Goal: Find contact information: Find contact information

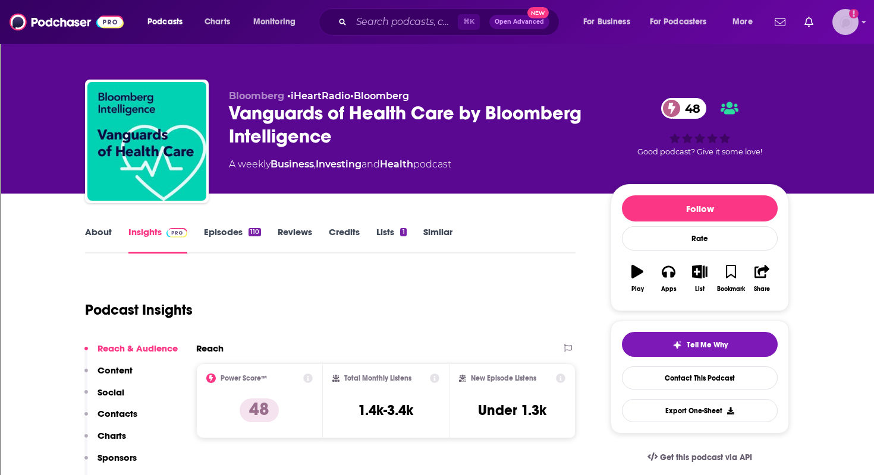
click at [854, 12] on icon "Add a profile image" at bounding box center [854, 14] width 10 height 10
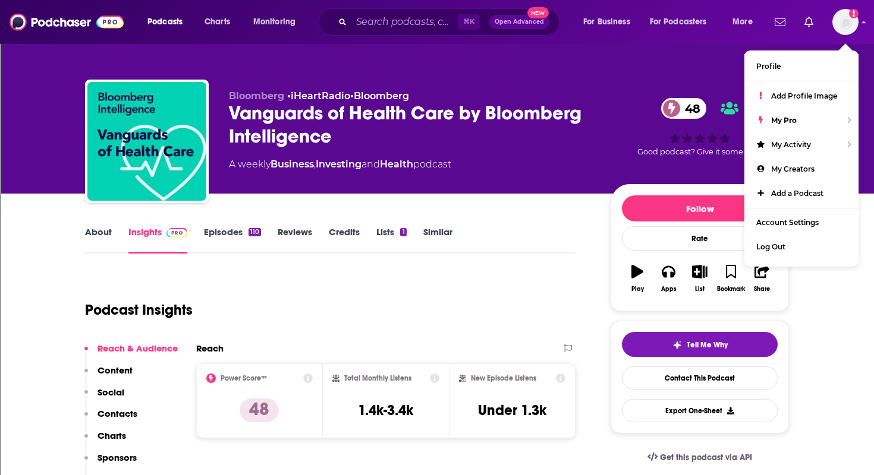
click at [591, 61] on div "Bloomberg • iHeartRadio • Bloomberg Vanguards of Health Care by Bloomberg Intel…" at bounding box center [436, 97] width 761 height 194
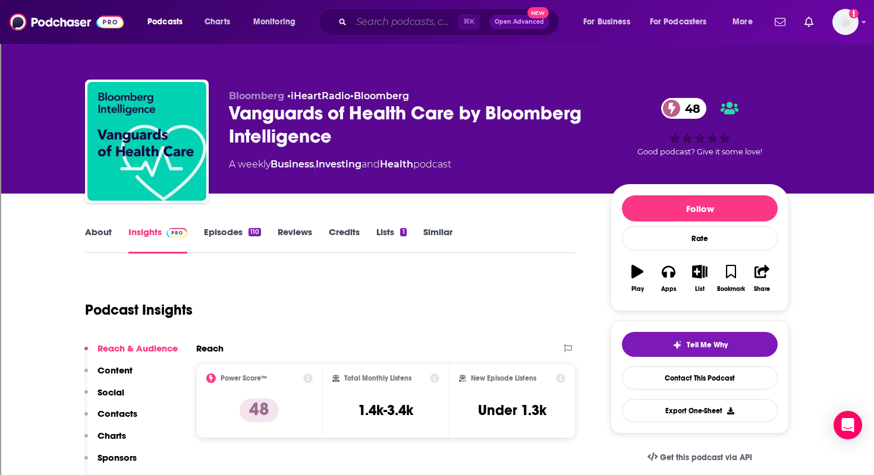
click at [436, 26] on input "Search podcasts, credits, & more..." at bounding box center [404, 21] width 106 height 19
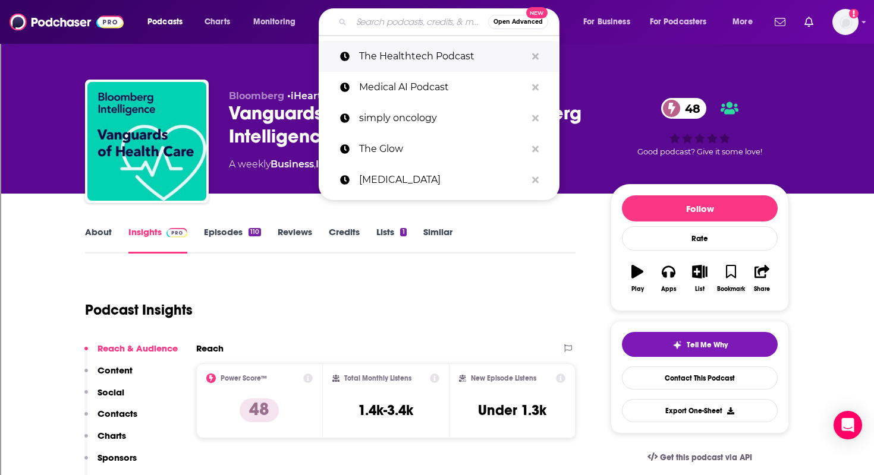
click at [440, 54] on p "The Healthtech Podcast" at bounding box center [442, 56] width 167 height 31
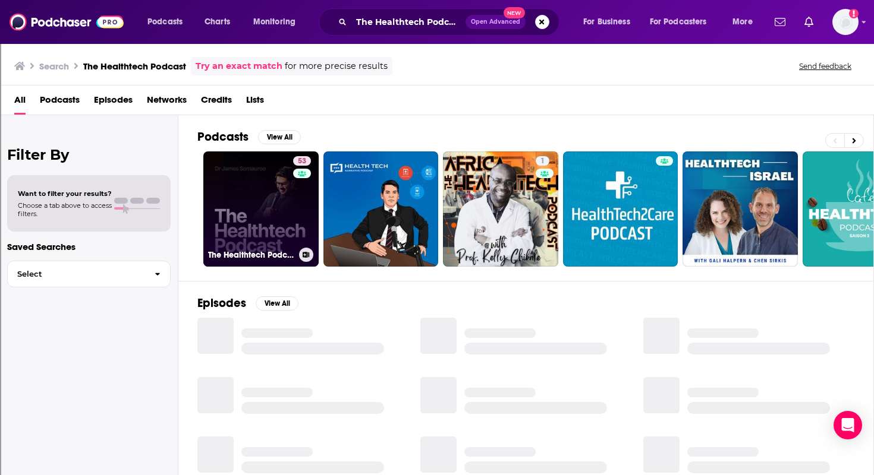
click at [275, 235] on link "53 The Healthtech Podcast" at bounding box center [260, 209] width 115 height 115
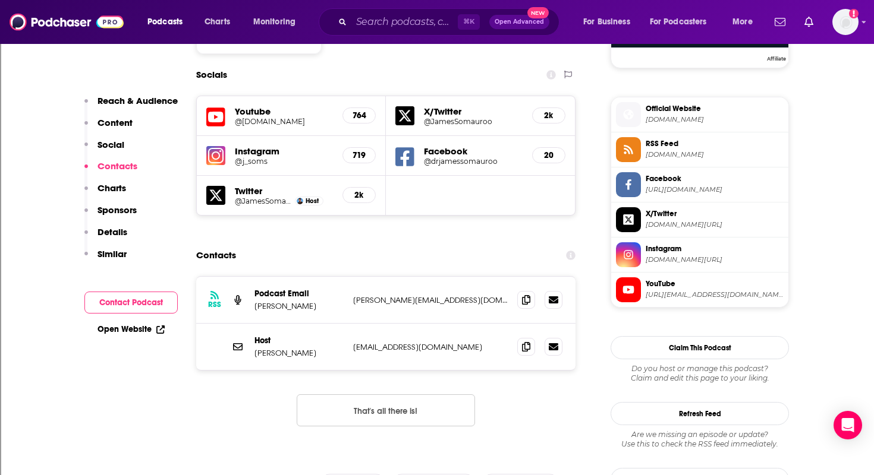
scroll to position [1023, 0]
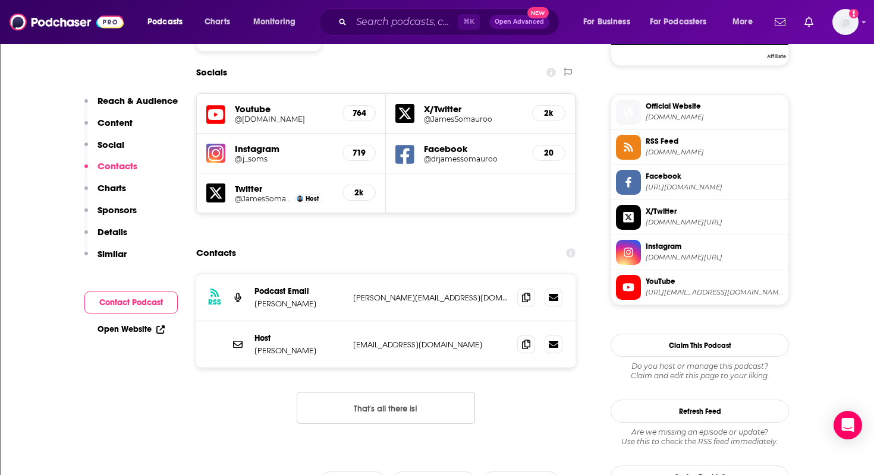
drag, startPoint x: 431, startPoint y: 257, endPoint x: 348, endPoint y: 263, distance: 83.4
click at [348, 275] on div "RSS Podcast Email [PERSON_NAME] Somauroo [EMAIL_ADDRESS][DOMAIN_NAME] [PERSON_N…" at bounding box center [385, 298] width 379 height 47
copy div "[PERSON_NAME][EMAIL_ADDRESS][DOMAIN_NAME]"
drag, startPoint x: 421, startPoint y: 308, endPoint x: 348, endPoint y: 308, distance: 72.5
click at [348, 321] on div "Host [PERSON_NAME] [EMAIL_ADDRESS][DOMAIN_NAME] [EMAIL_ADDRESS][DOMAIN_NAME]" at bounding box center [385, 344] width 379 height 46
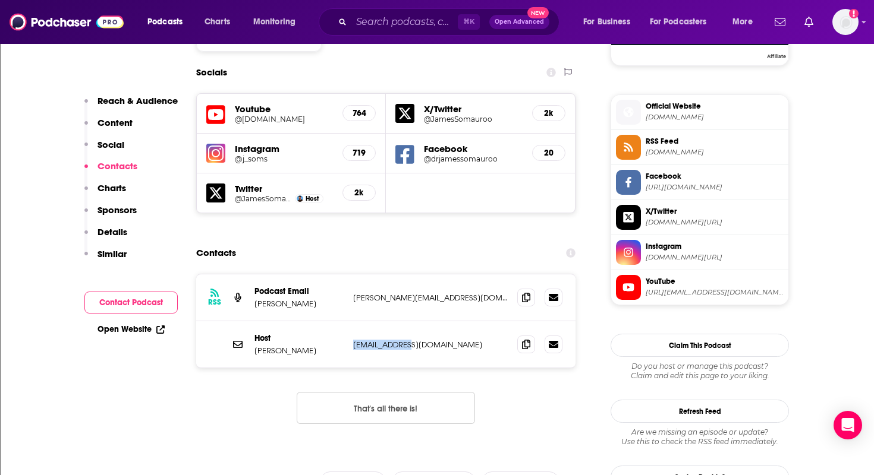
copy p "[EMAIL_ADDRESS][DOMAIN_NAME]"
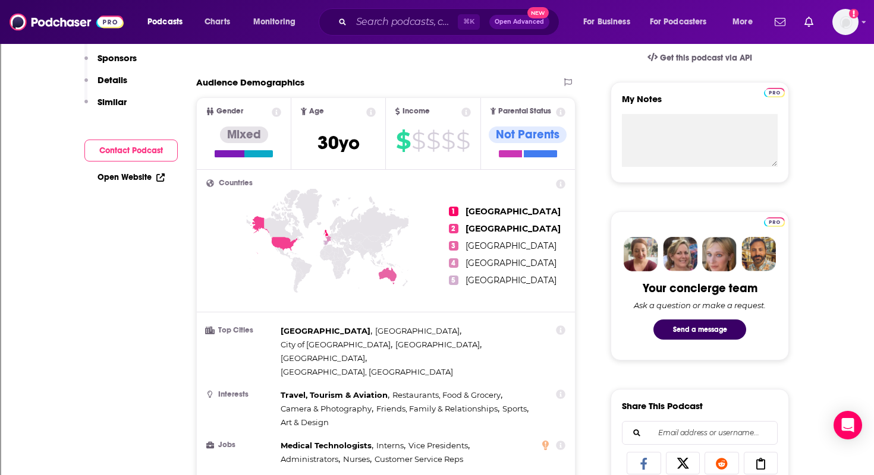
scroll to position [0, 0]
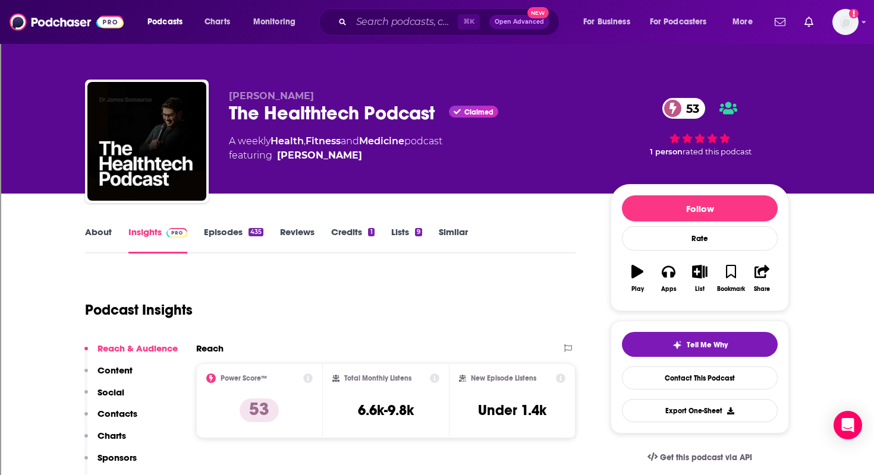
click at [213, 228] on link "Episodes 435" at bounding box center [233, 239] width 59 height 27
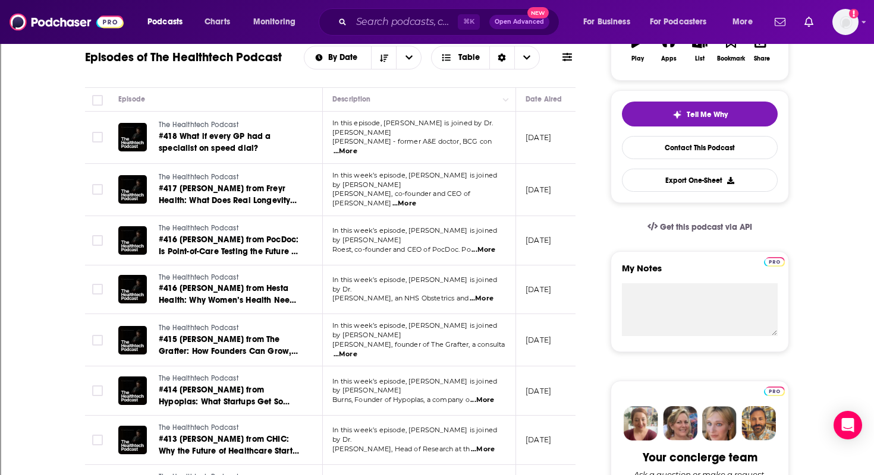
scroll to position [237, 0]
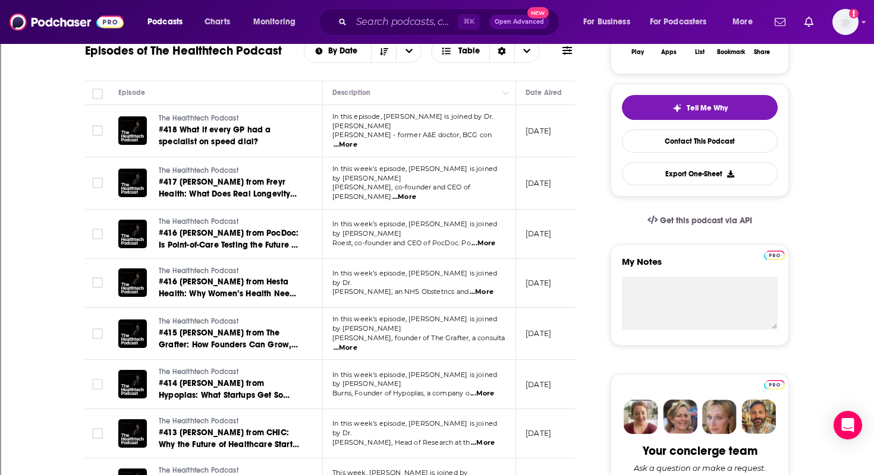
click at [357, 343] on span "...More" at bounding box center [345, 348] width 24 height 10
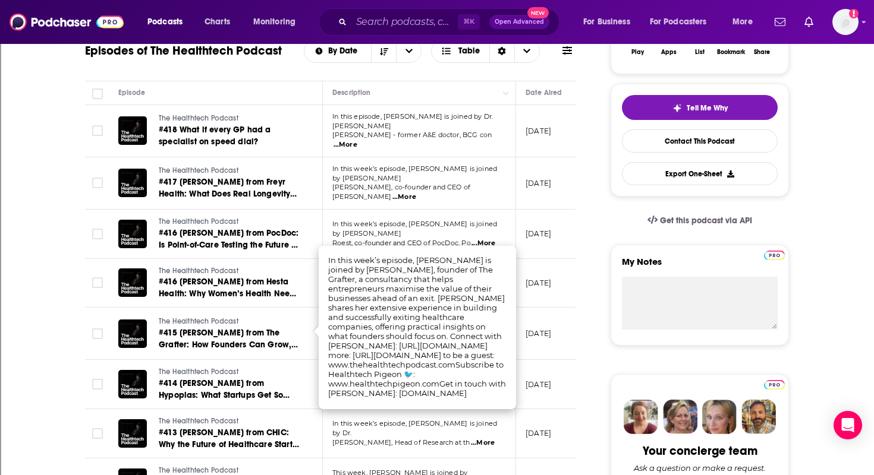
click at [269, 396] on td "The Healthtech Podcast #414 [PERSON_NAME] from Hypoplas: What Startups Get So W…" at bounding box center [216, 384] width 214 height 49
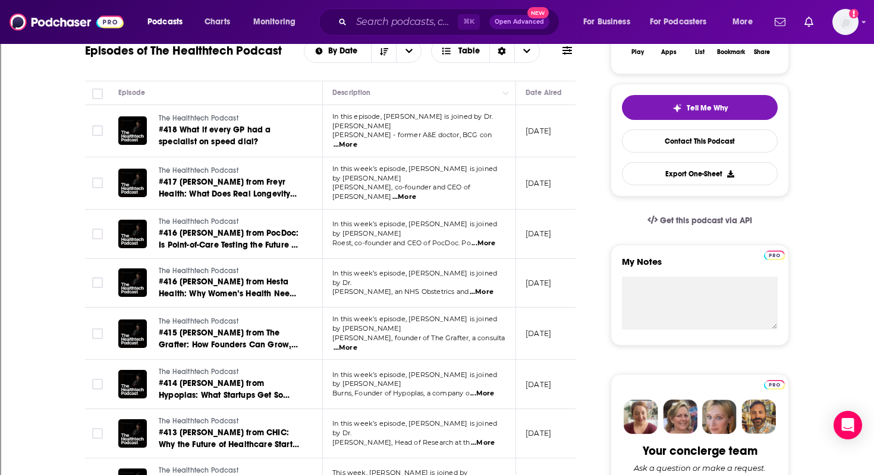
click at [486, 439] on span "...More" at bounding box center [483, 444] width 24 height 10
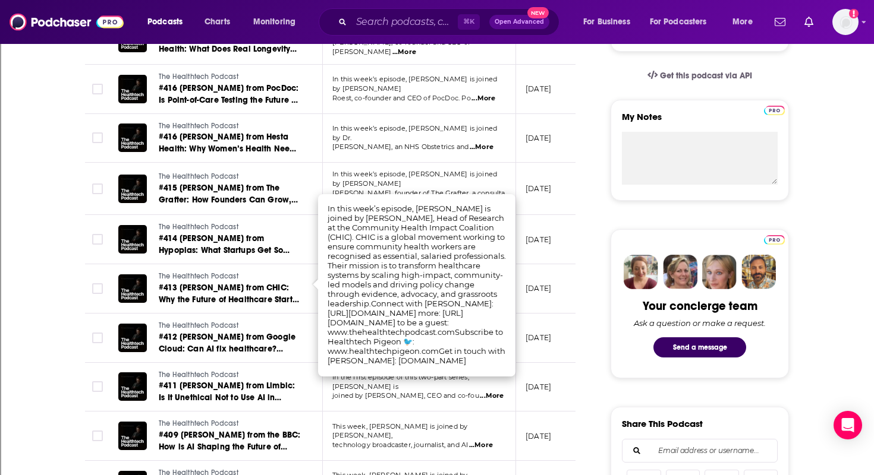
scroll to position [387, 0]
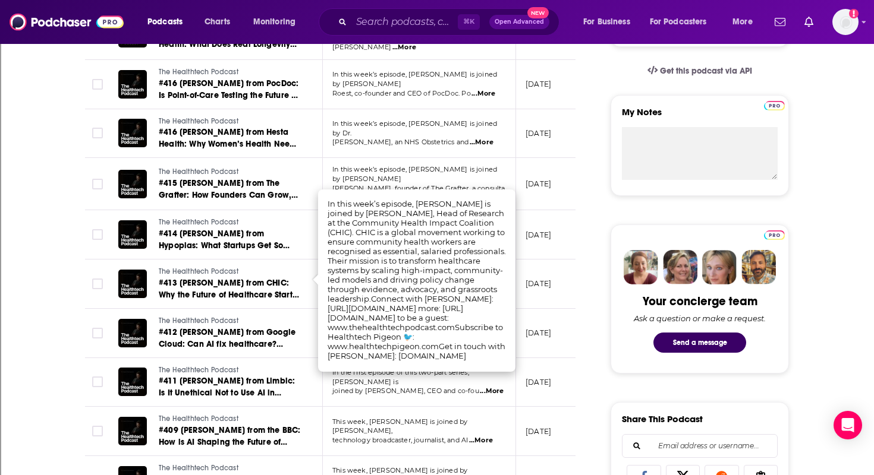
click at [390, 395] on td "In the first episode of this two-part series, [PERSON_NAME] is joined by [PERSO…" at bounding box center [419, 382] width 193 height 49
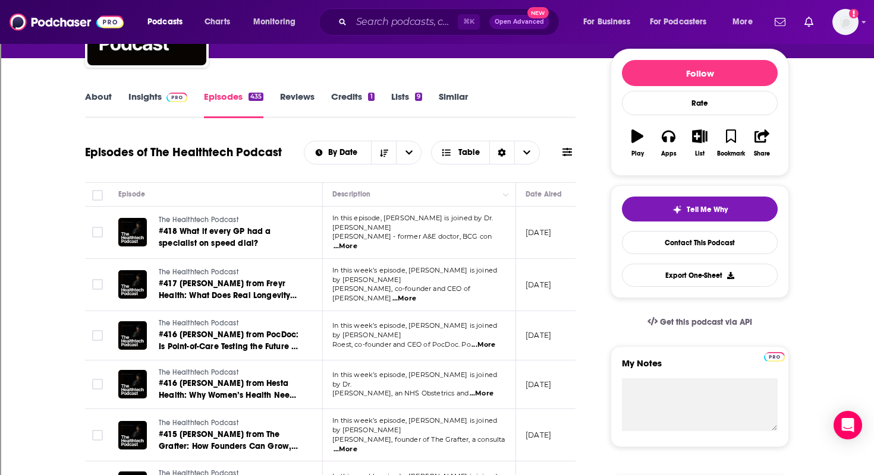
scroll to position [132, 0]
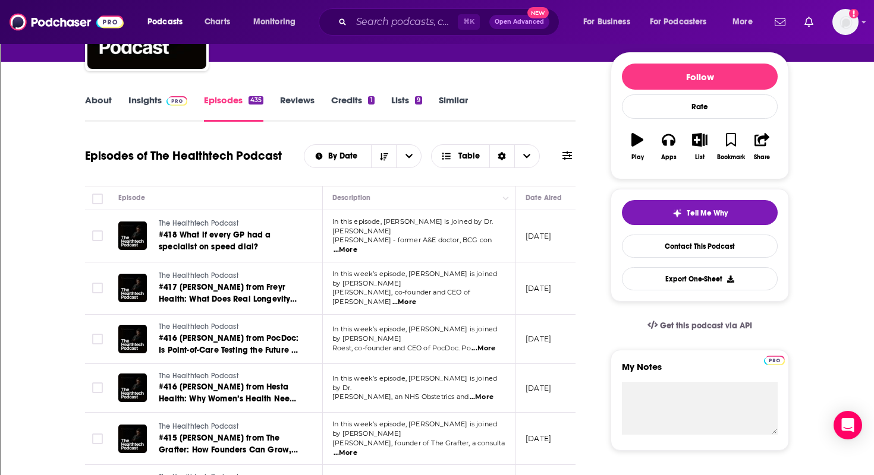
click at [416, 298] on span "...More" at bounding box center [404, 303] width 24 height 10
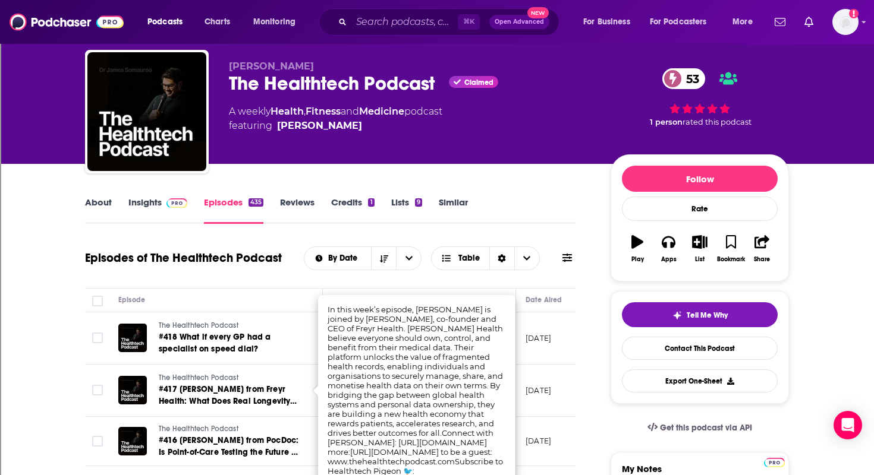
scroll to position [0, 0]
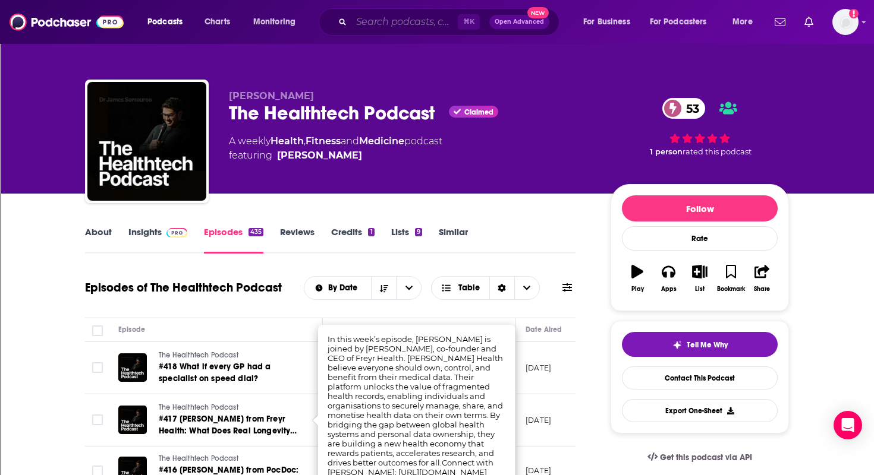
click at [399, 22] on input "Search podcasts, credits, & more..." at bounding box center [404, 21] width 106 height 19
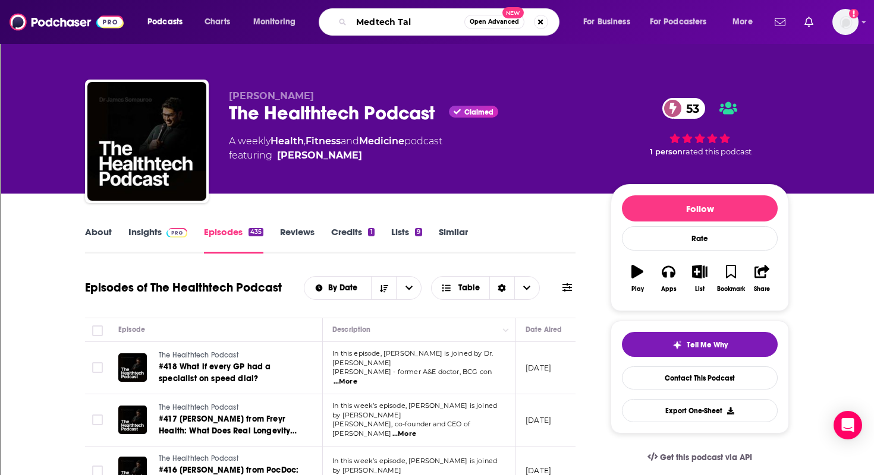
type input "Medtech Talk"
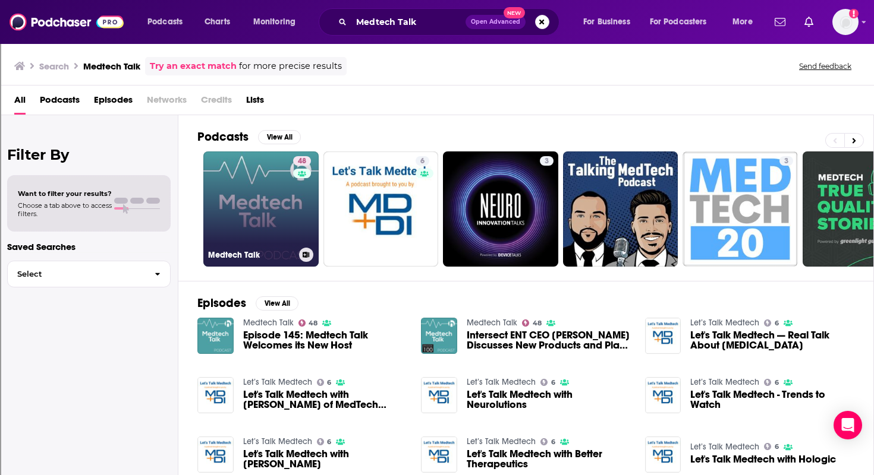
click at [268, 226] on link "48 Medtech Talk" at bounding box center [260, 209] width 115 height 115
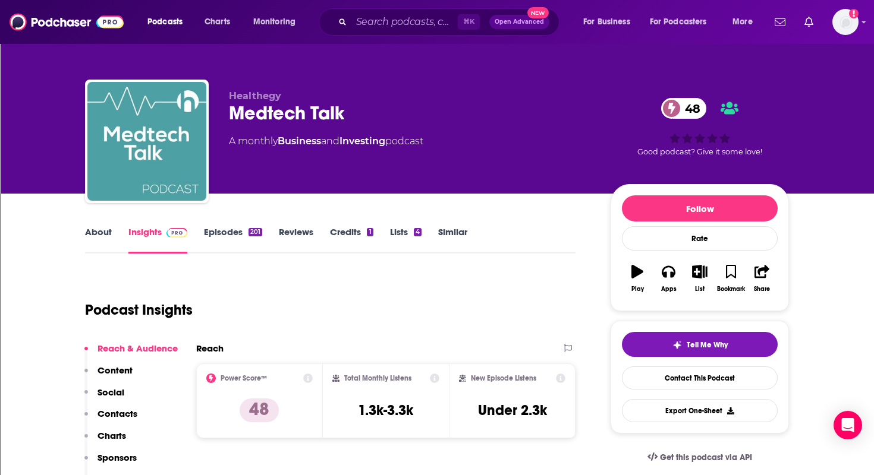
click at [228, 232] on link "Episodes 201" at bounding box center [233, 239] width 58 height 27
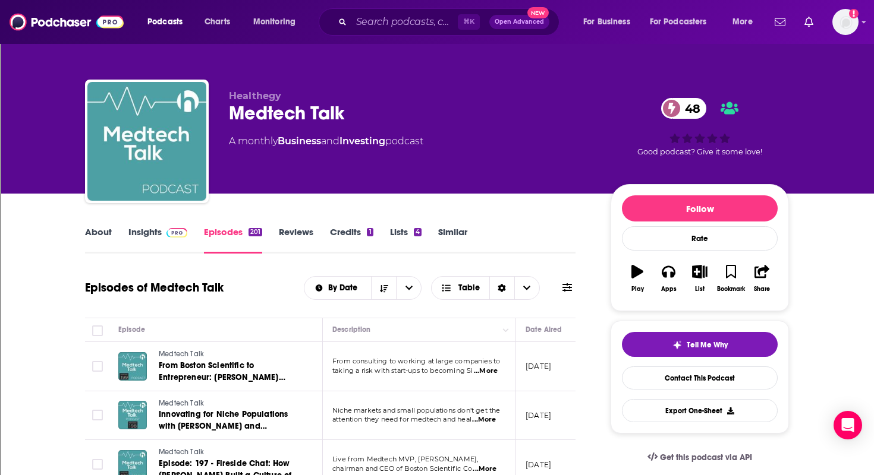
click at [485, 371] on span "...More" at bounding box center [486, 372] width 24 height 10
click at [308, 399] on td "Medtech Talk Innovating for Niche Populations with [PERSON_NAME] and [PERSON_NA…" at bounding box center [216, 416] width 214 height 49
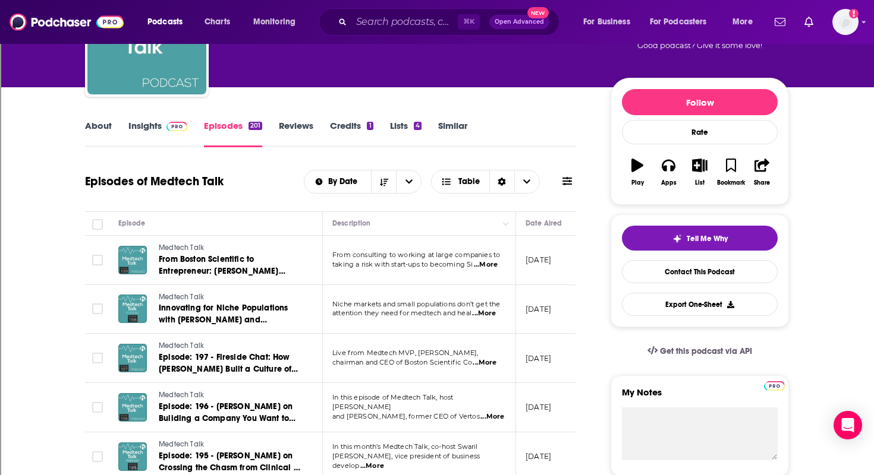
scroll to position [67, 0]
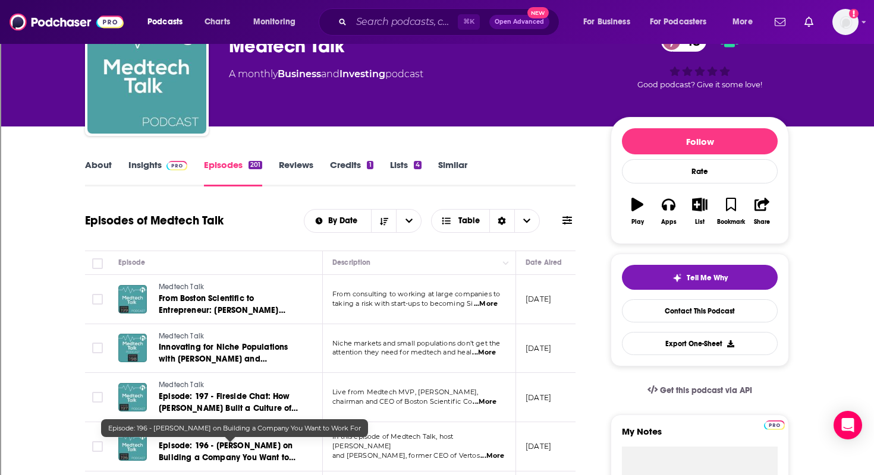
click at [251, 443] on span "Episode: 196 - [PERSON_NAME] on Building a Company You Want to Work For" at bounding box center [227, 458] width 137 height 34
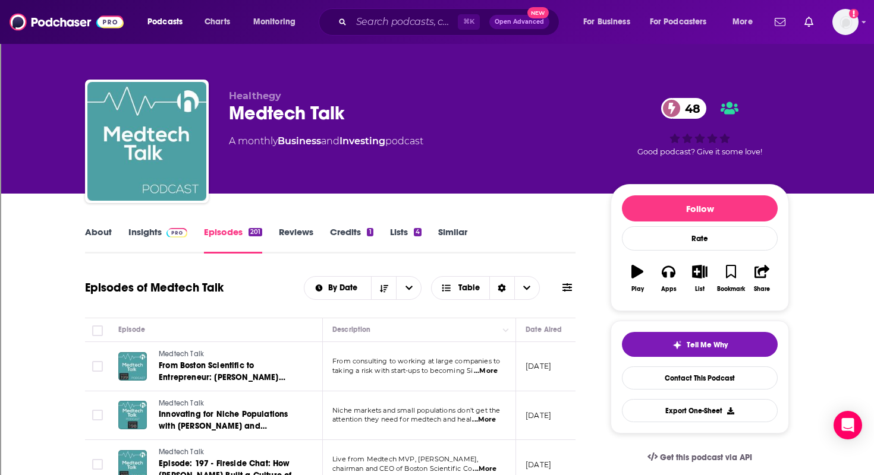
click at [108, 232] on link "About" at bounding box center [98, 239] width 27 height 27
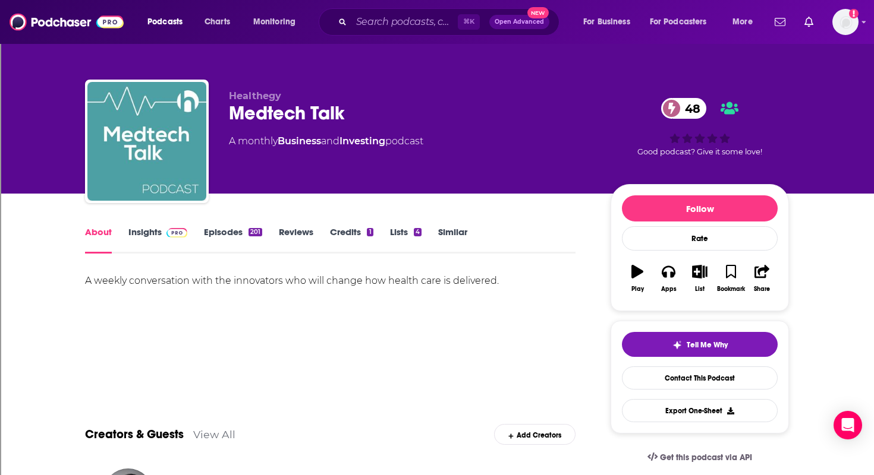
click at [141, 238] on link "Insights" at bounding box center [157, 239] width 59 height 27
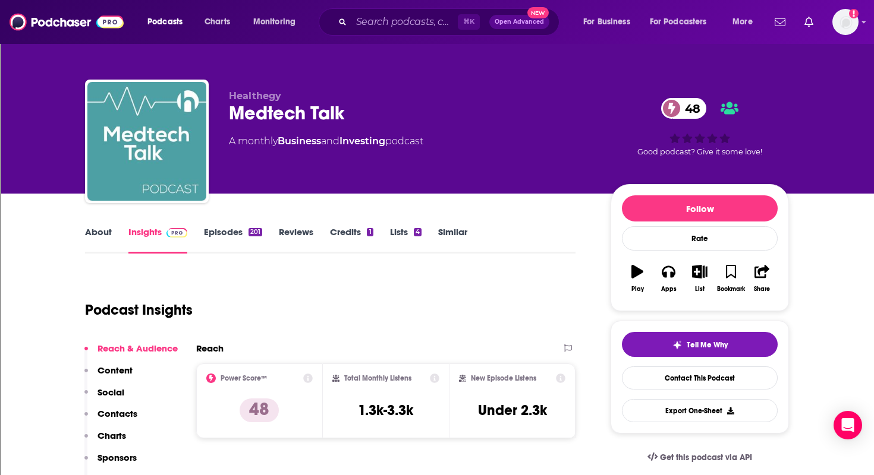
click at [233, 231] on link "Episodes 201" at bounding box center [233, 239] width 58 height 27
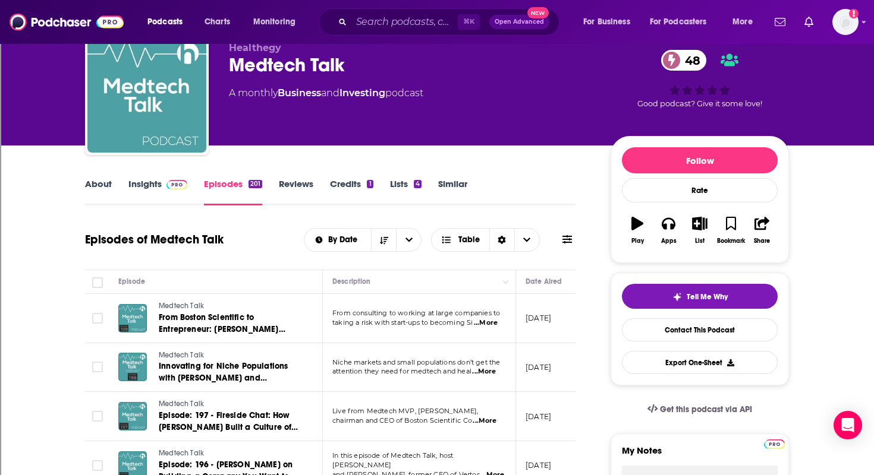
scroll to position [46, 0]
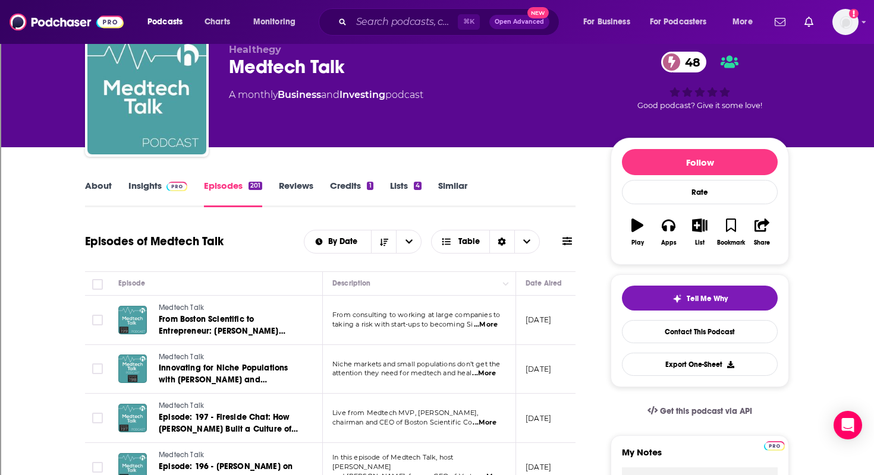
click at [490, 372] on span "...More" at bounding box center [484, 374] width 24 height 10
click at [268, 256] on div "Episodes of Medtech Talk By Date Table" at bounding box center [330, 241] width 490 height 31
click at [489, 425] on span "...More" at bounding box center [484, 423] width 24 height 10
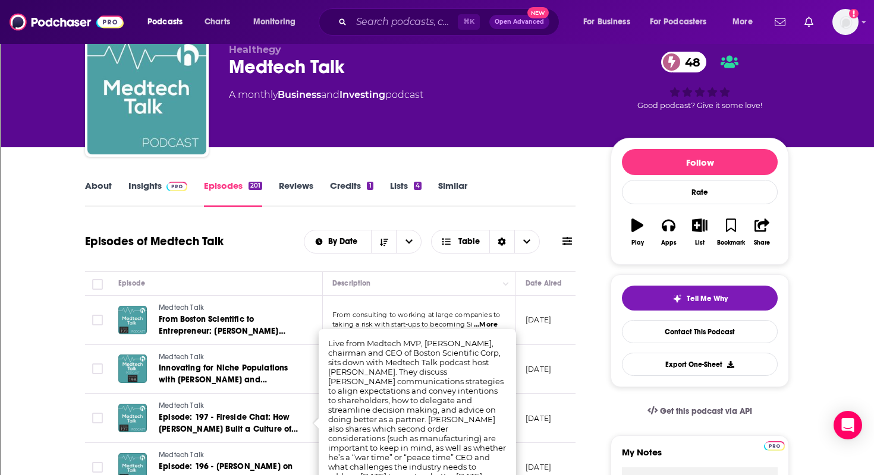
click at [288, 401] on td "Medtech Talk Episode: 197 - Fireside Chat: How [PERSON_NAME] Built a Culture of…" at bounding box center [216, 418] width 214 height 49
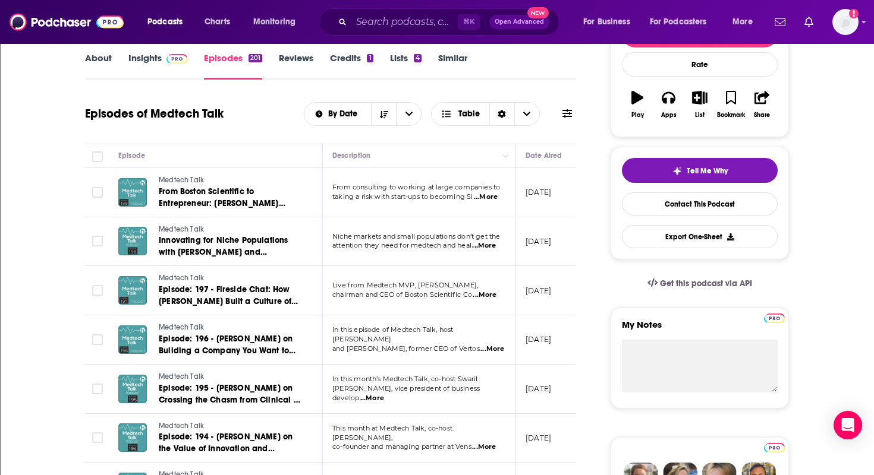
scroll to position [177, 0]
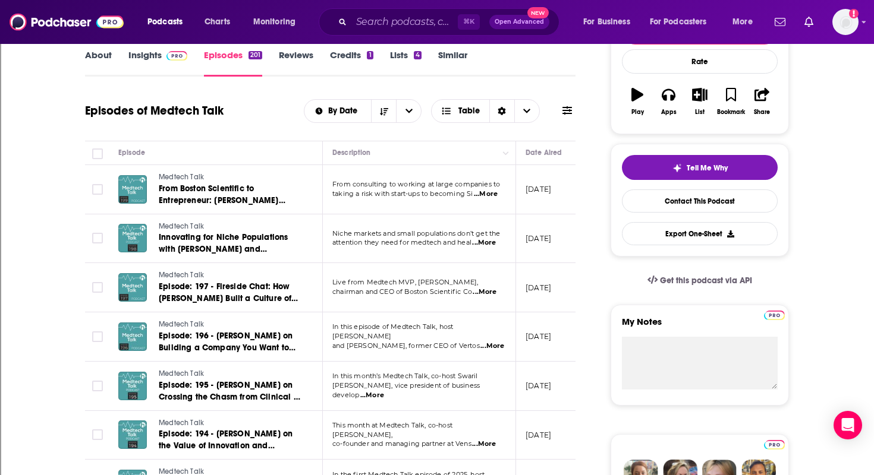
click at [488, 345] on span "...More" at bounding box center [492, 347] width 24 height 10
click at [276, 323] on link "Medtech Talk" at bounding box center [230, 325] width 143 height 11
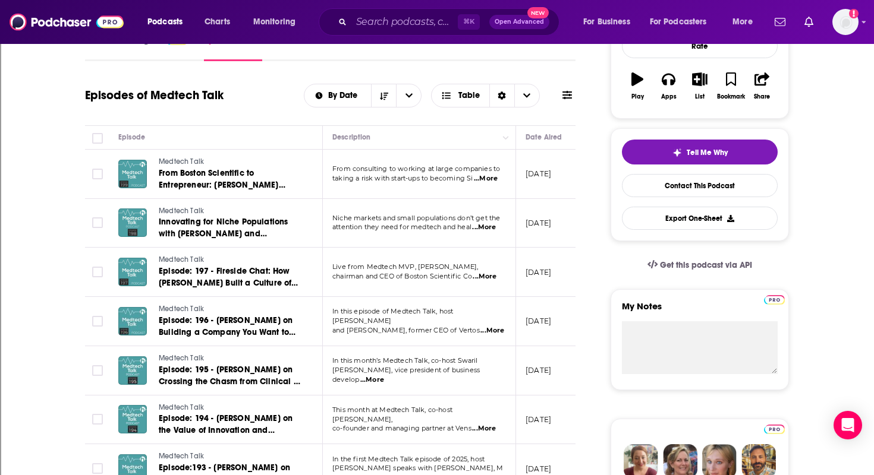
scroll to position [194, 0]
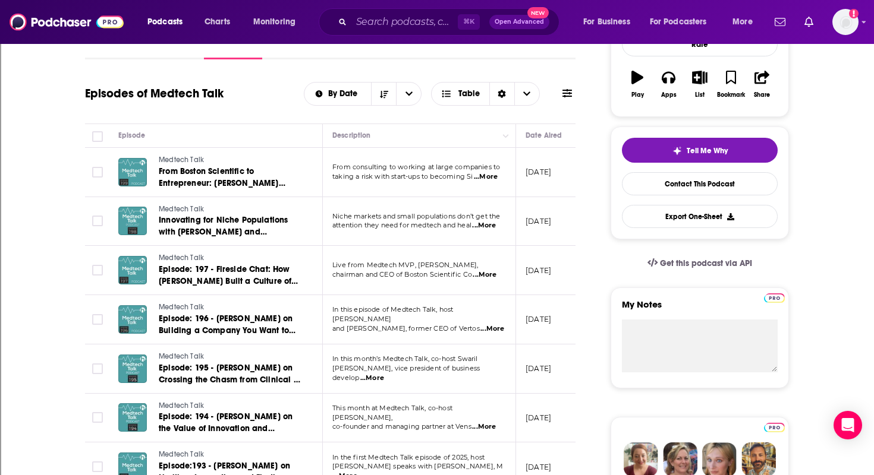
click at [496, 427] on span "...More" at bounding box center [484, 428] width 24 height 10
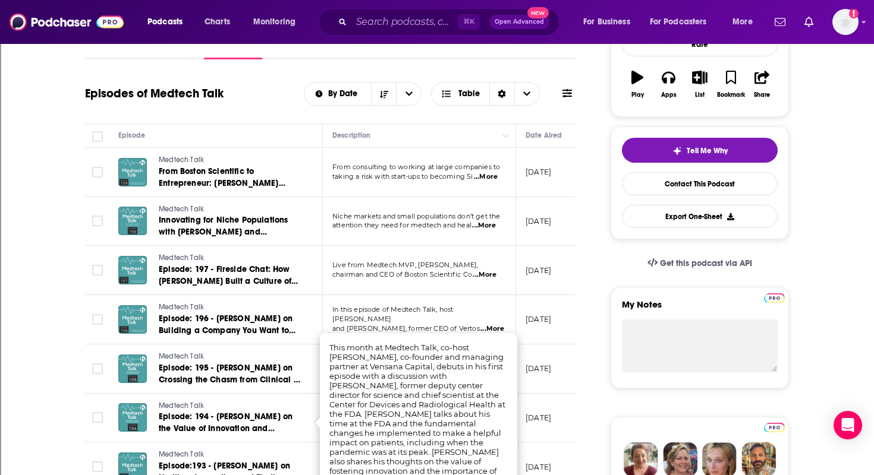
click at [311, 393] on td "Medtech Talk Episode: 195 - [PERSON_NAME] on Crossing the Chasm from Clinical t…" at bounding box center [216, 369] width 214 height 49
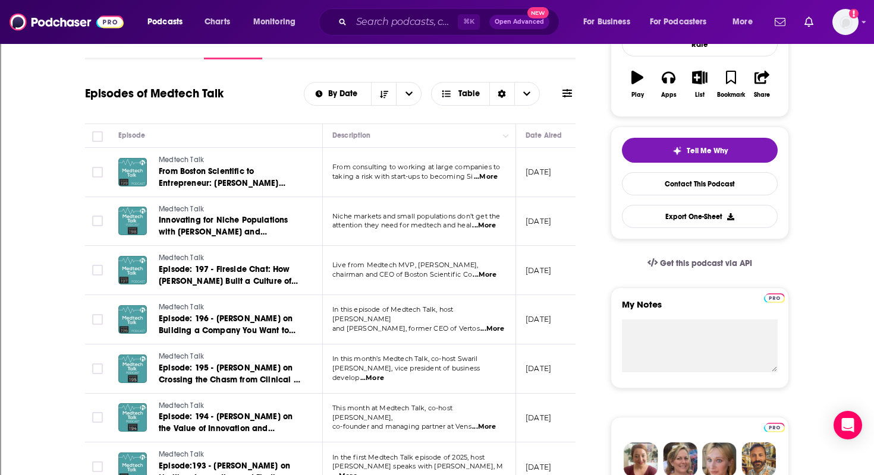
click at [485, 273] on span "...More" at bounding box center [484, 275] width 24 height 10
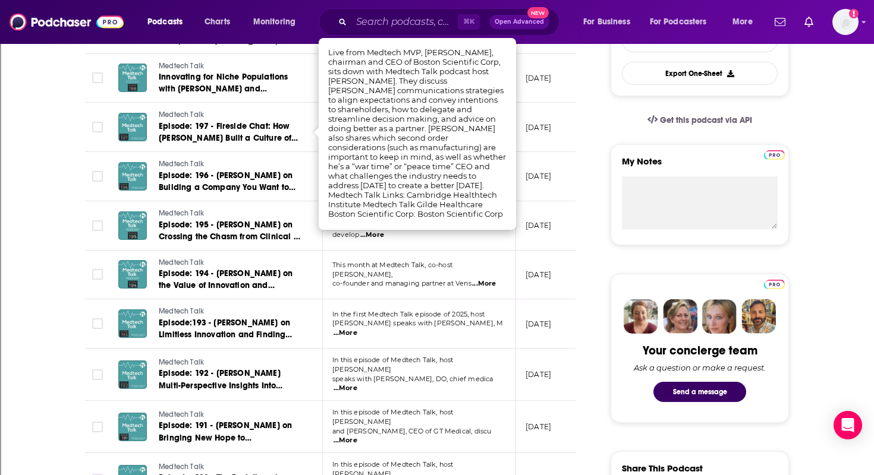
scroll to position [355, 0]
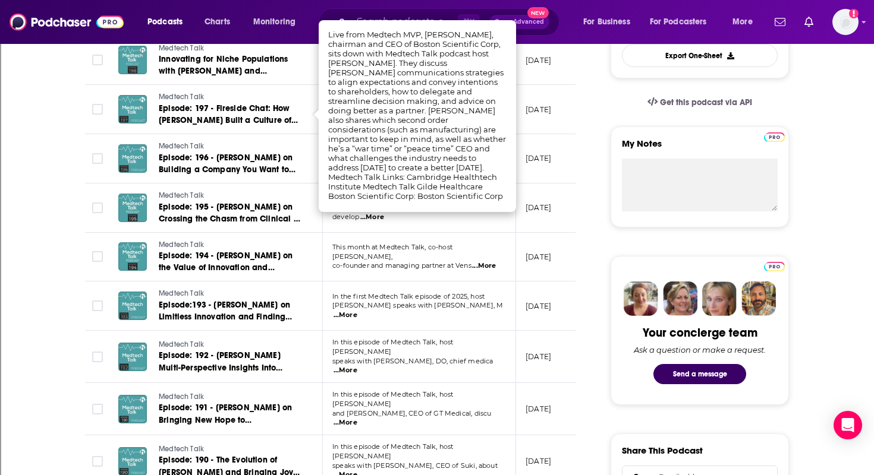
click at [357, 418] on span "...More" at bounding box center [345, 423] width 24 height 10
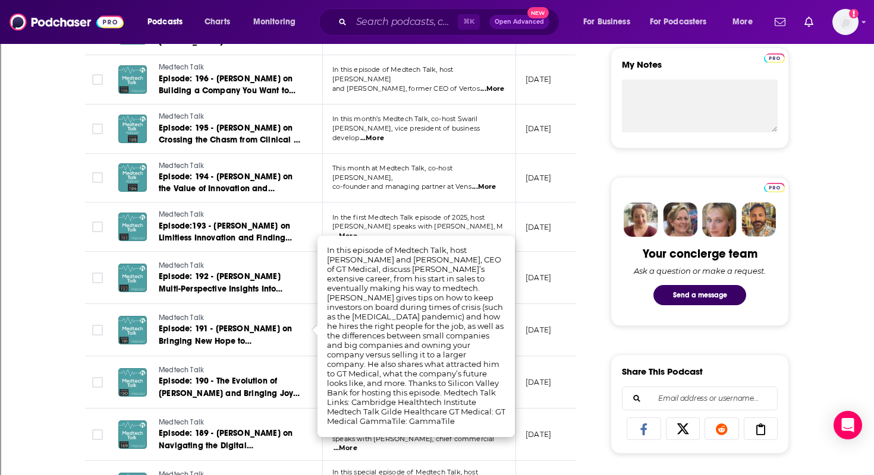
scroll to position [435, 0]
click at [377, 443] on td "In this episode of Medtech Talk, host [PERSON_NAME] speaks with [PERSON_NAME], …" at bounding box center [419, 434] width 193 height 52
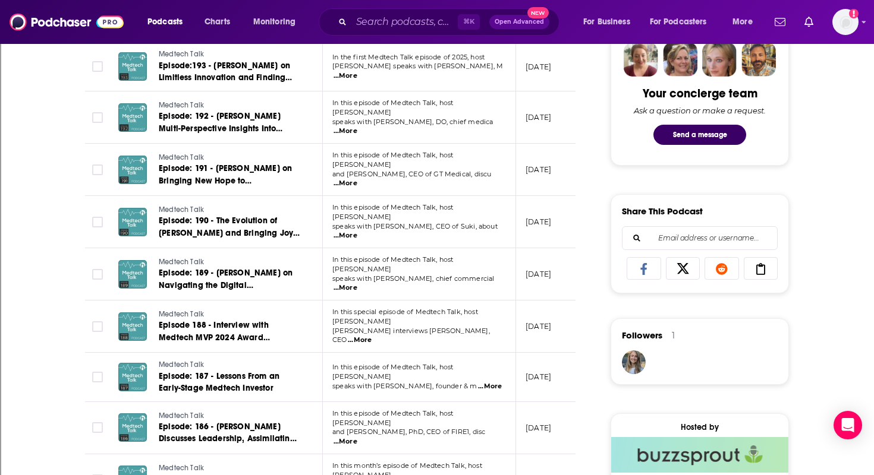
scroll to position [597, 0]
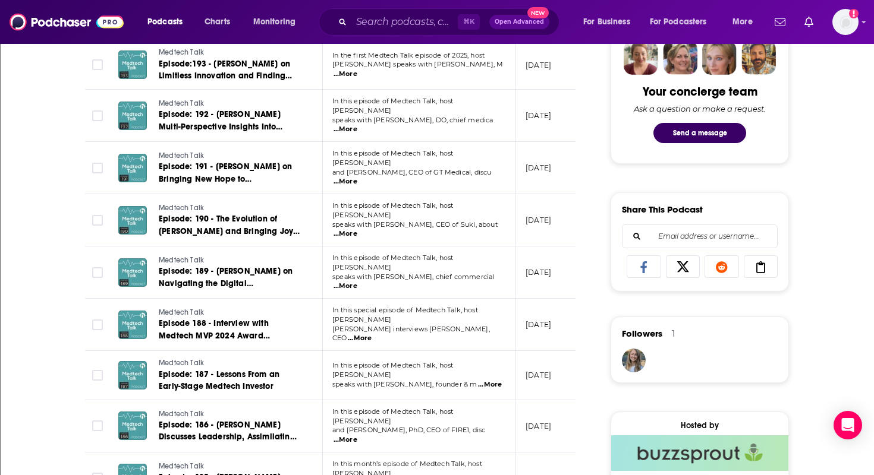
click at [357, 436] on span "...More" at bounding box center [345, 441] width 24 height 10
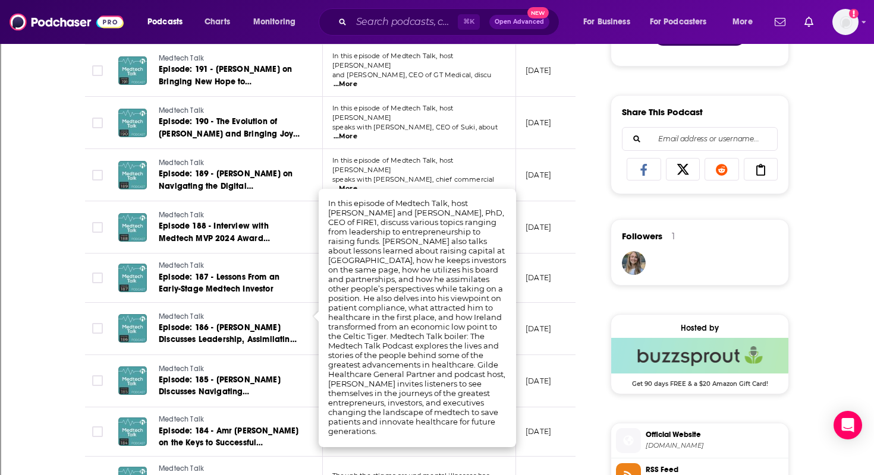
scroll to position [730, 0]
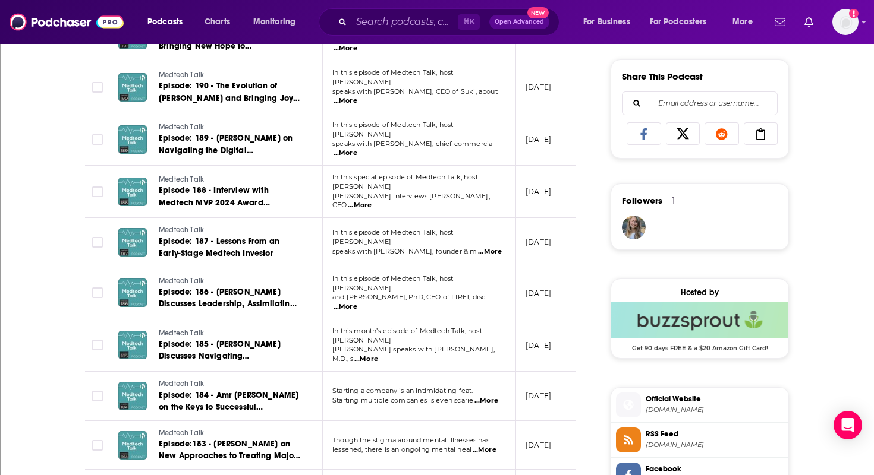
click at [385, 439] on td "Though the stigma around mental illnesses has lessened, there is an ongoing men…" at bounding box center [419, 445] width 193 height 49
click at [488, 446] on span "...More" at bounding box center [484, 451] width 24 height 10
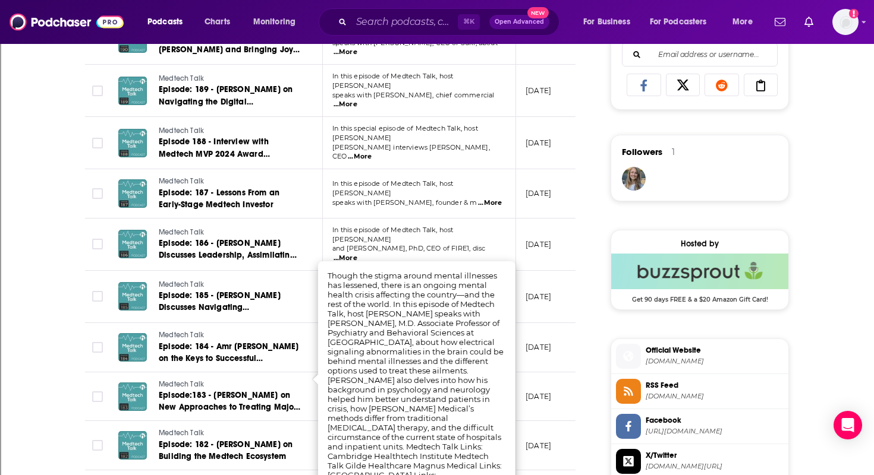
scroll to position [718, 0]
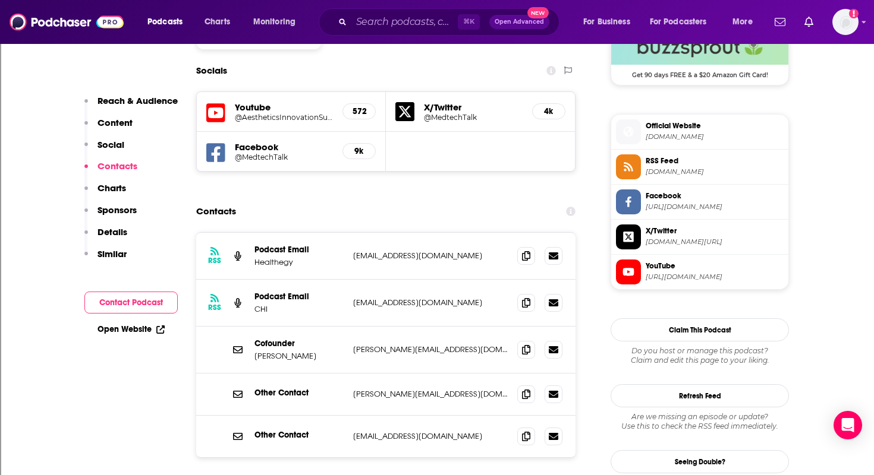
scroll to position [1007, 0]
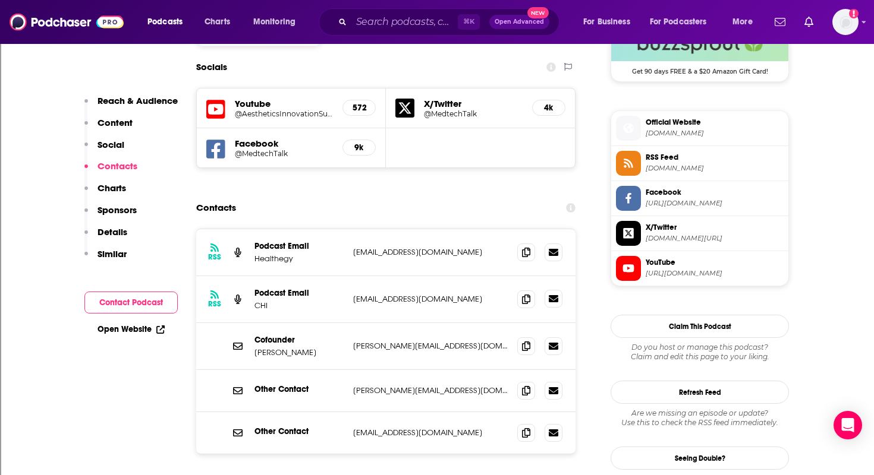
click at [556, 295] on icon at bounding box center [554, 298] width 10 height 7
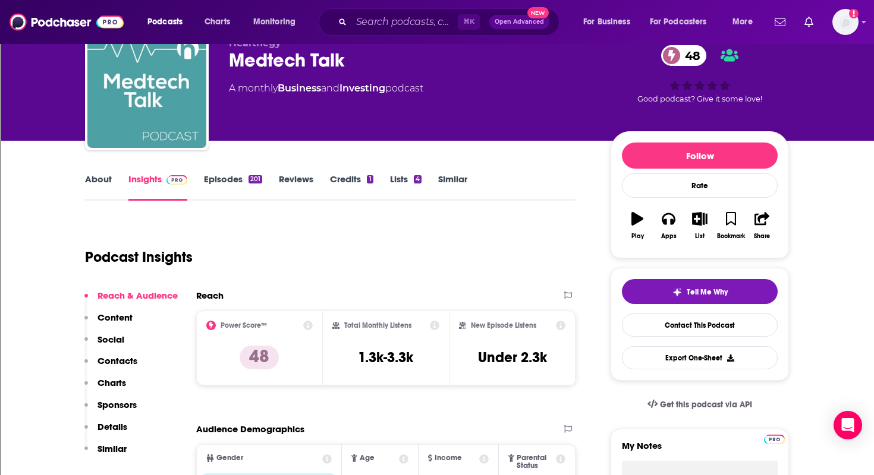
scroll to position [0, 0]
